Goal: Task Accomplishment & Management: Manage account settings

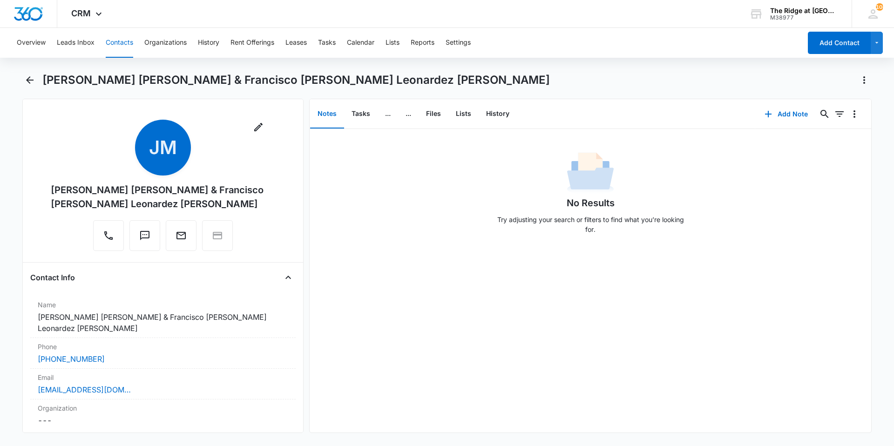
scroll to position [916, 0]
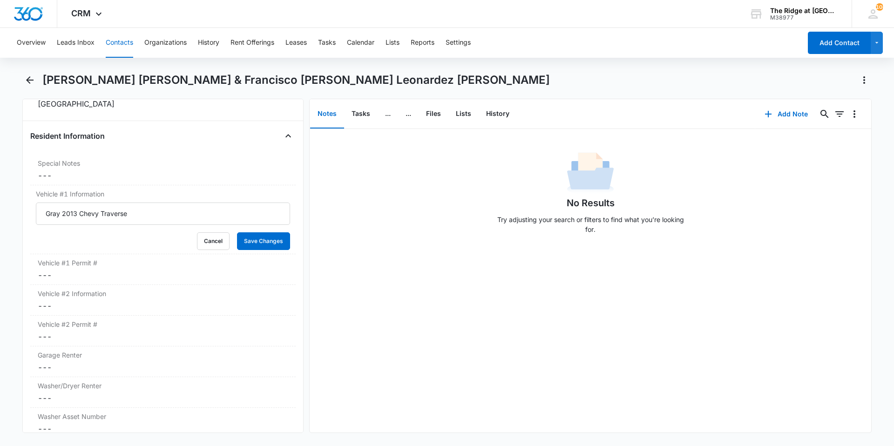
drag, startPoint x: 143, startPoint y: 210, endPoint x: 21, endPoint y: 217, distance: 122.6
click at [21, 217] on main "Joseph Monserrat Herrera Soto & Francisco Javier Leonardez Simanca Remove JM Jo…" at bounding box center [447, 259] width 894 height 372
click at [115, 45] on button "Contacts" at bounding box center [119, 43] width 27 height 30
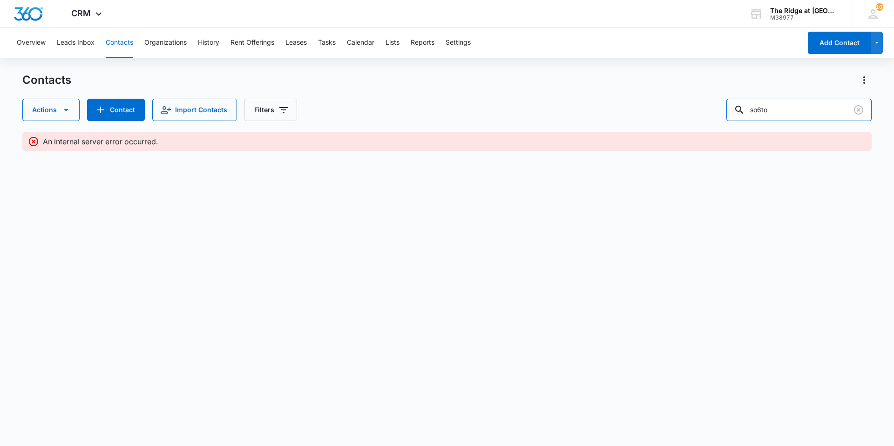
drag, startPoint x: 801, startPoint y: 111, endPoint x: 708, endPoint y: 118, distance: 93.4
click at [708, 118] on div "Actions Contact Import Contacts Filters so6to" at bounding box center [446, 110] width 849 height 22
type input "nicole shar"
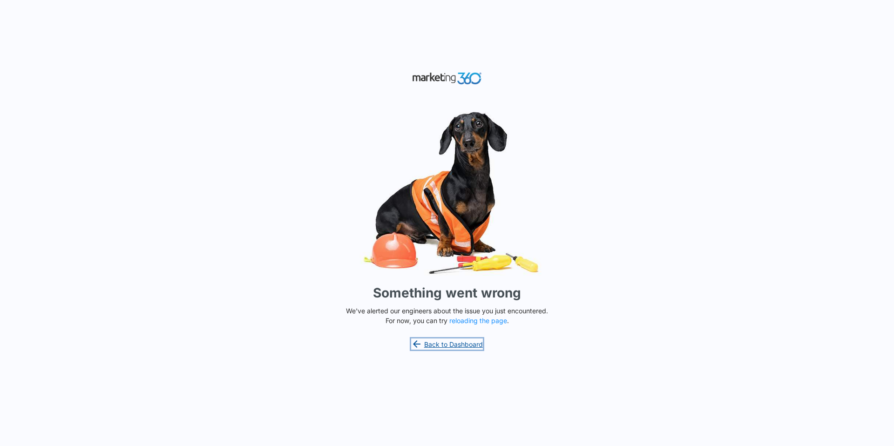
click at [472, 349] on link "Back to Dashboard" at bounding box center [447, 344] width 72 height 11
click at [471, 319] on button "reloading the page" at bounding box center [478, 320] width 58 height 7
click at [424, 346] on link "Back to Dashboard" at bounding box center [447, 344] width 72 height 11
click at [418, 339] on icon at bounding box center [416, 344] width 11 height 11
click at [468, 322] on button "reloading the page" at bounding box center [478, 320] width 58 height 7
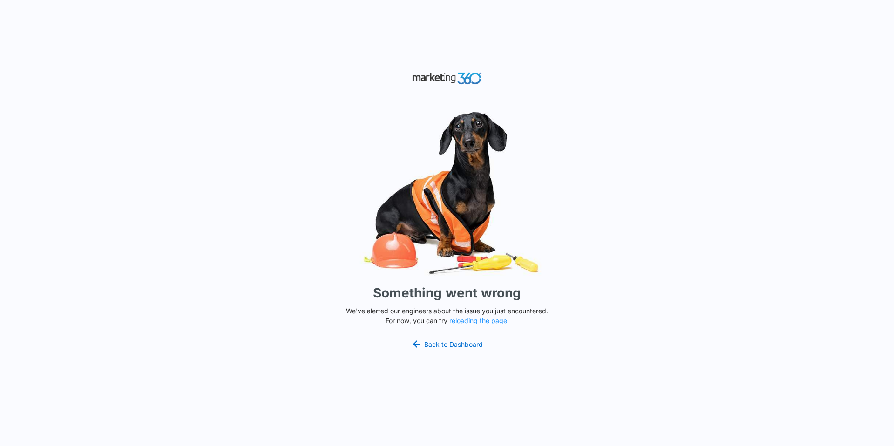
click at [569, 381] on div "Something went wrong We've alerted our engineers about the issue you just encou…" at bounding box center [447, 223] width 894 height 446
